Goal: Information Seeking & Learning: Learn about a topic

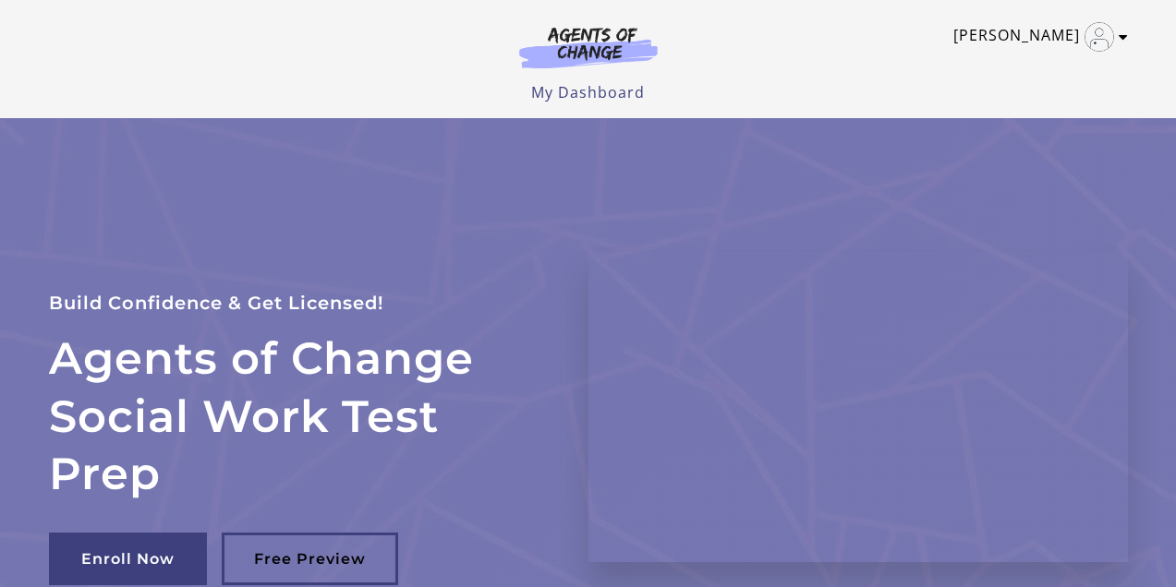
click at [1056, 41] on link "Robin A" at bounding box center [1035, 37] width 165 height 30
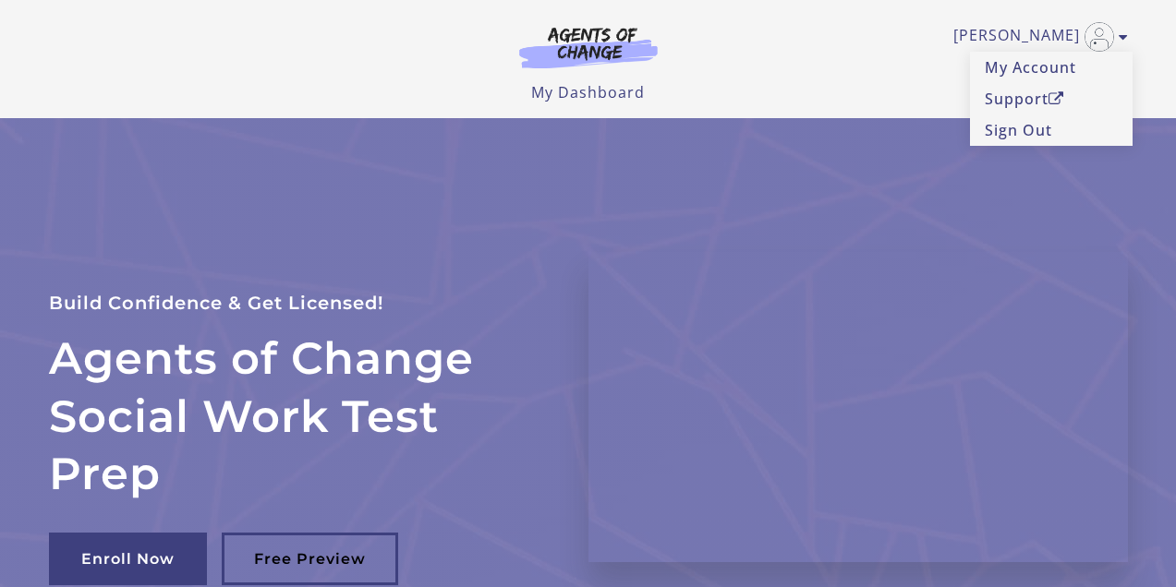
click at [731, 105] on div "Robin A My Account Support Sign Out Toggle menu Menu My Dashboard My Account Su…" at bounding box center [588, 59] width 1108 height 118
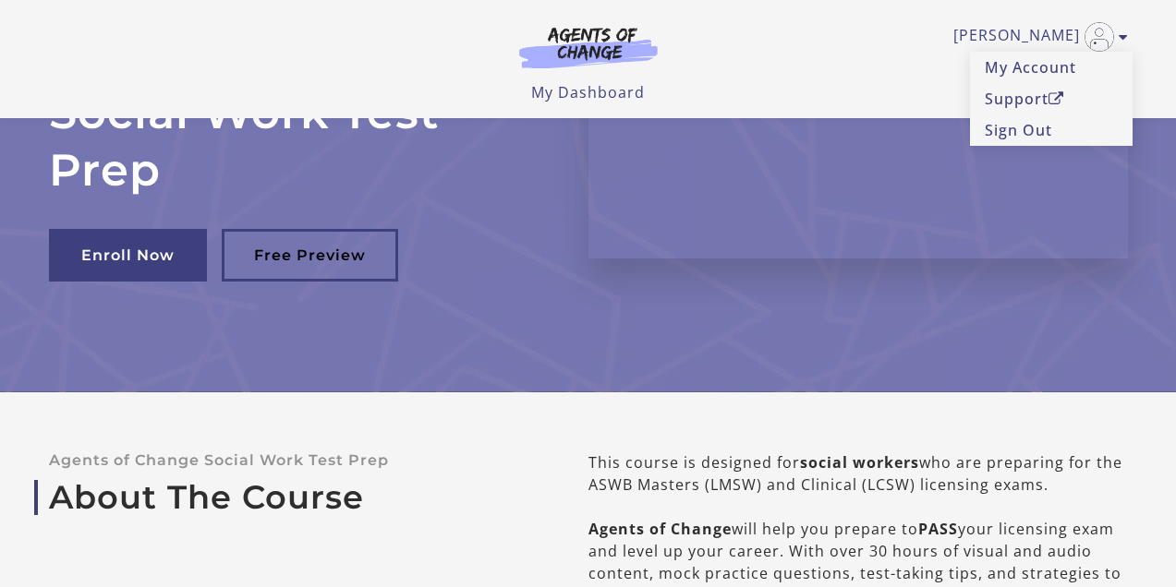
scroll to position [185, 0]
click at [599, 87] on link "My Dashboard" at bounding box center [588, 92] width 114 height 20
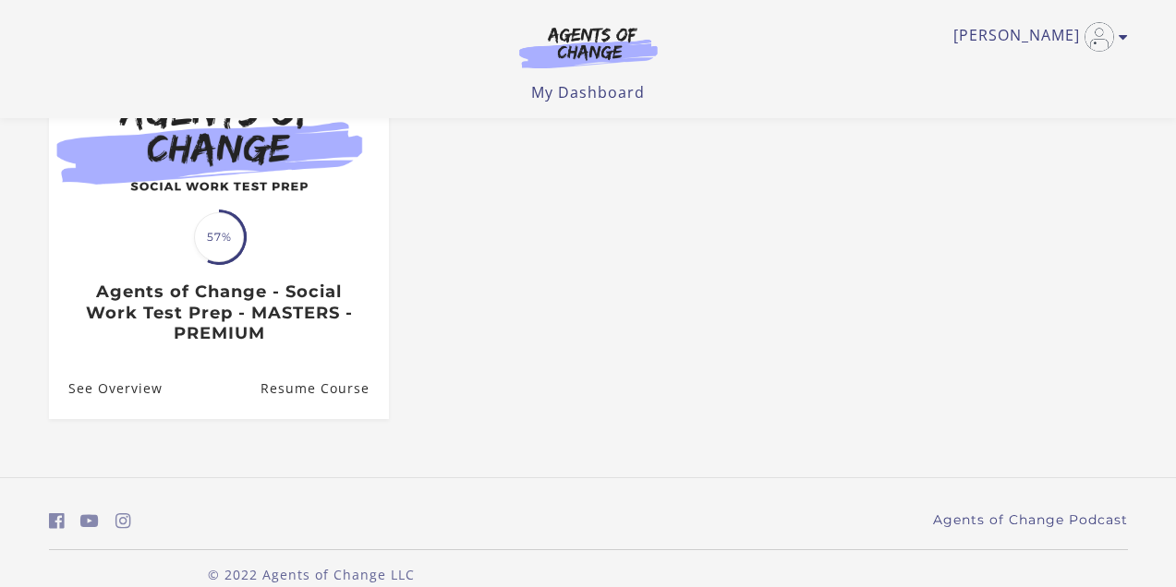
scroll to position [263, 0]
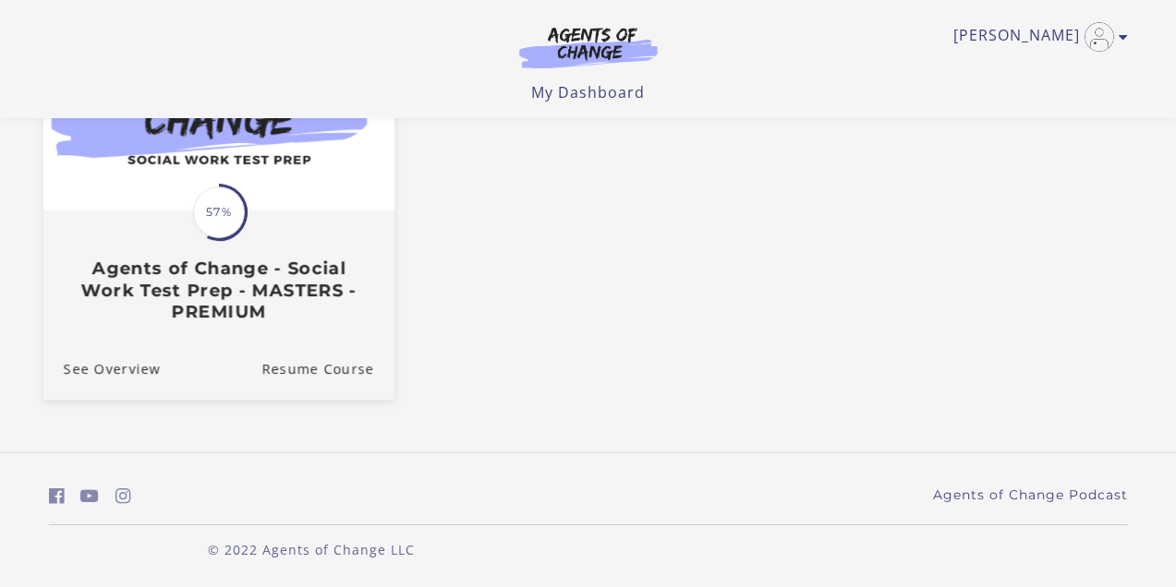
click at [257, 188] on img at bounding box center [217, 115] width 351 height 189
